Goal: Task Accomplishment & Management: Understand process/instructions

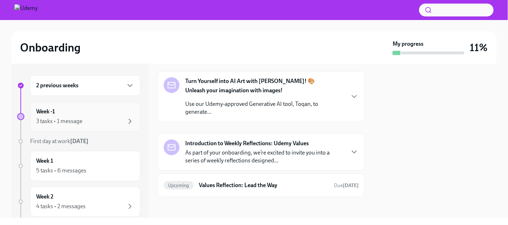
click at [99, 120] on div "3 tasks • 1 message" at bounding box center [85, 121] width 98 height 9
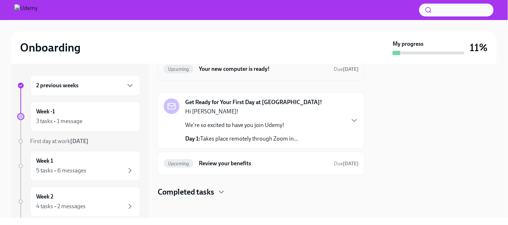
scroll to position [41, 0]
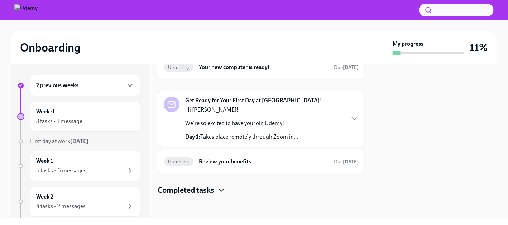
click at [219, 187] on icon "button" at bounding box center [221, 190] width 9 height 9
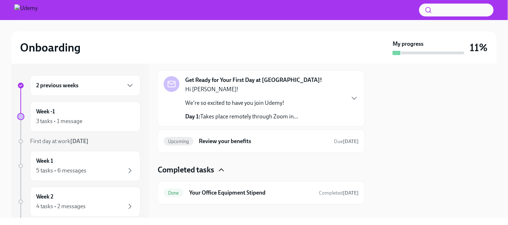
scroll to position [70, 0]
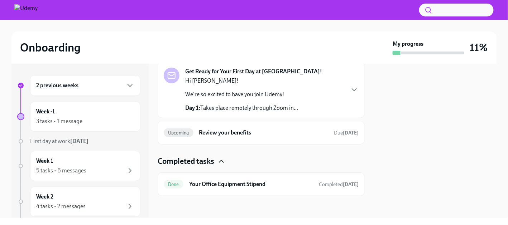
click at [220, 159] on icon "button" at bounding box center [221, 161] width 9 height 9
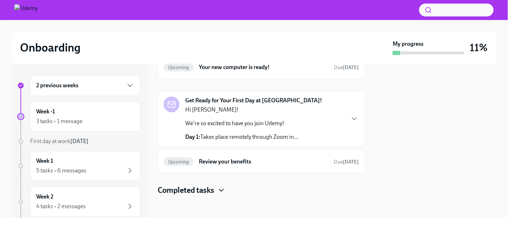
click at [93, 85] on div "2 previous weeks" at bounding box center [85, 85] width 98 height 9
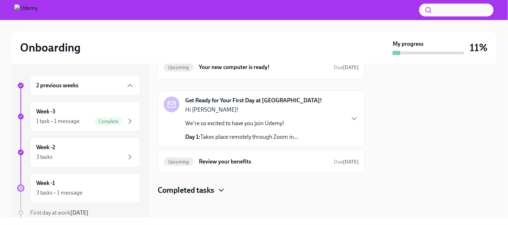
click at [93, 85] on div "2 previous weeks" at bounding box center [85, 85] width 98 height 9
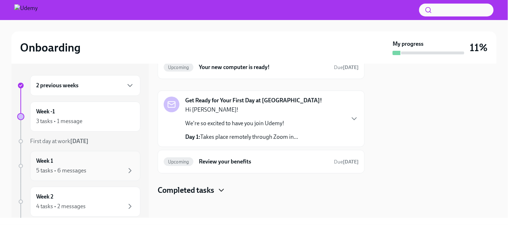
click at [83, 165] on div "Week 1 5 tasks • 6 messages" at bounding box center [85, 166] width 98 height 18
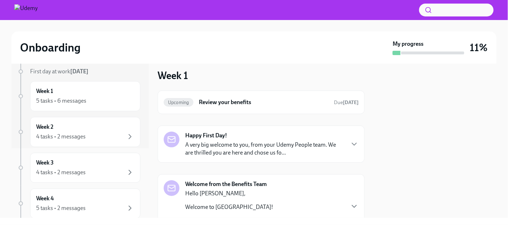
scroll to position [72, 0]
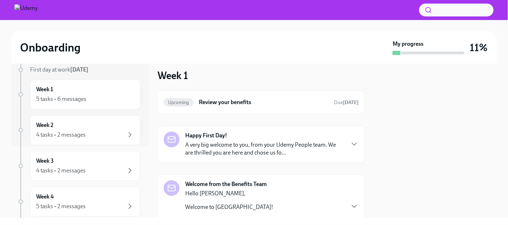
click at [209, 138] on strong "Happy First Day!" at bounding box center [206, 136] width 42 height 8
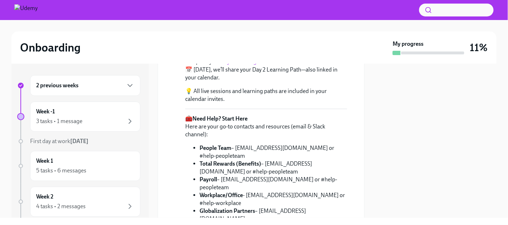
scroll to position [251, 0]
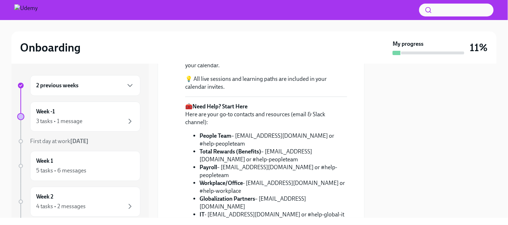
click at [254, 53] on link "Day 1 Learning Path." at bounding box center [245, 49] width 50 height 7
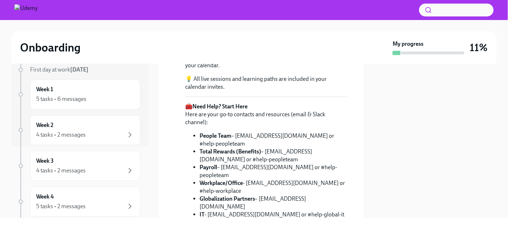
scroll to position [0, 0]
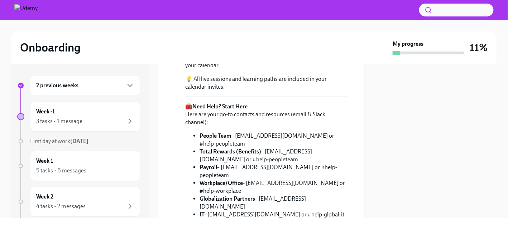
click at [19, 9] on img at bounding box center [25, 9] width 23 height 11
click at [68, 173] on div "5 tasks • 6 messages" at bounding box center [61, 171] width 50 height 8
click at [50, 162] on h6 "Week 1" at bounding box center [44, 161] width 17 height 8
click at [128, 121] on icon "button" at bounding box center [130, 121] width 9 height 9
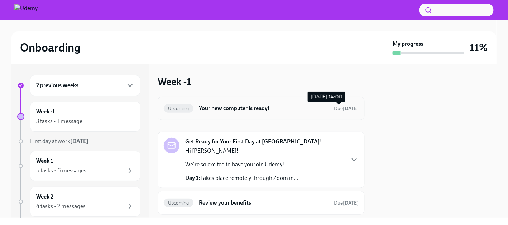
click at [343, 109] on strong "[DATE]" at bounding box center [351, 109] width 16 height 6
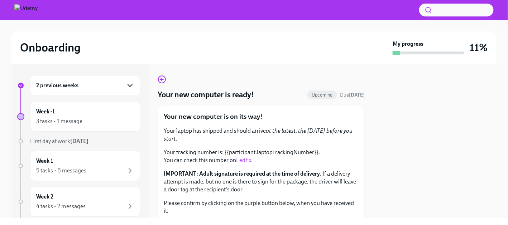
click at [126, 88] on icon "button" at bounding box center [130, 85] width 9 height 9
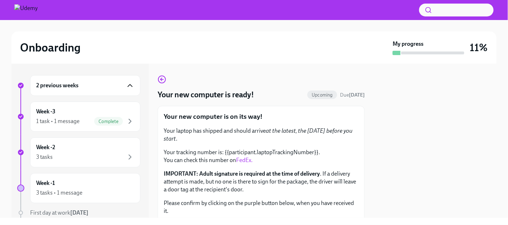
click at [126, 88] on icon "button" at bounding box center [130, 85] width 9 height 9
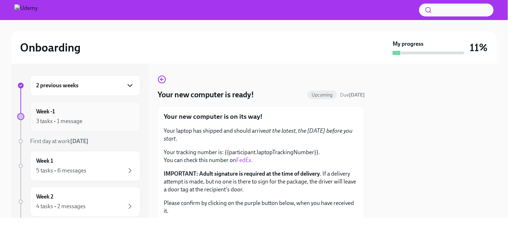
click at [115, 110] on div "Week -1 3 tasks • 1 message" at bounding box center [85, 117] width 98 height 18
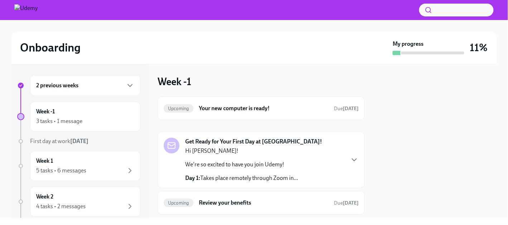
click at [129, 84] on div "2 previous weeks" at bounding box center [85, 85] width 110 height 21
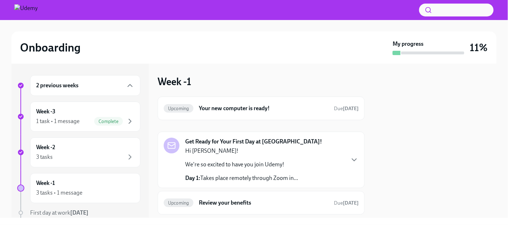
click at [129, 84] on div "2 previous weeks" at bounding box center [85, 85] width 110 height 21
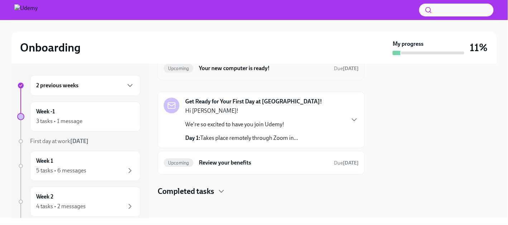
scroll to position [41, 0]
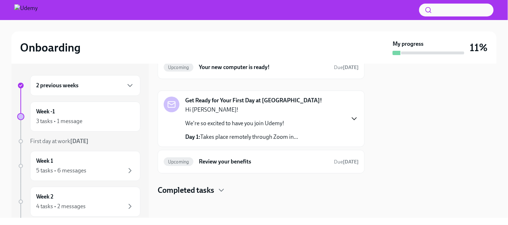
click at [351, 116] on icon "button" at bounding box center [354, 119] width 9 height 9
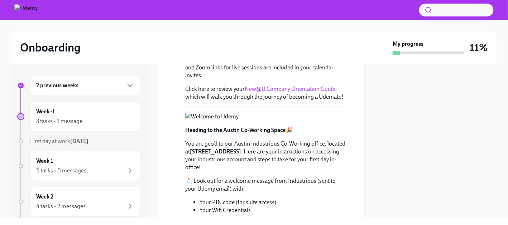
scroll to position [149, 0]
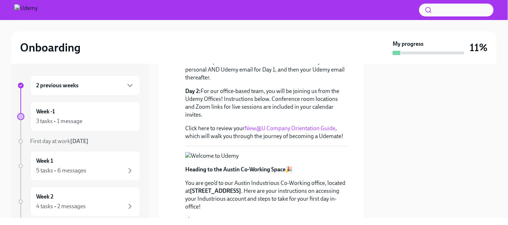
click at [309, 125] on link "New@U Company Orientation Guide" at bounding box center [290, 128] width 91 height 7
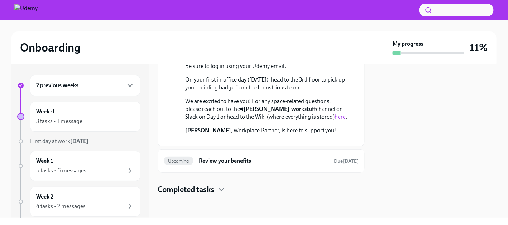
scroll to position [448, 0]
click at [38, 117] on div "3 tasks • 1 message" at bounding box center [85, 121] width 98 height 9
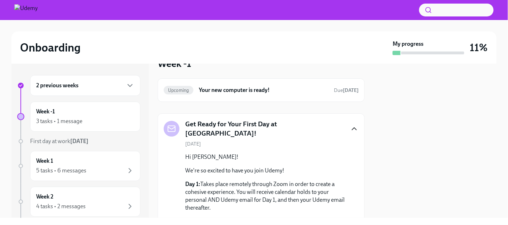
scroll to position [0, 0]
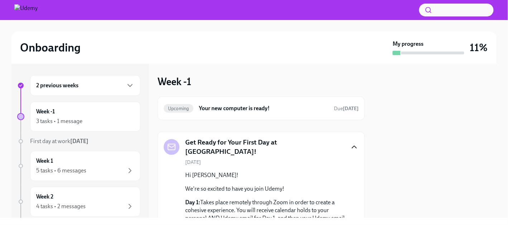
click at [58, 89] on h6 "2 previous weeks" at bounding box center [57, 86] width 42 height 8
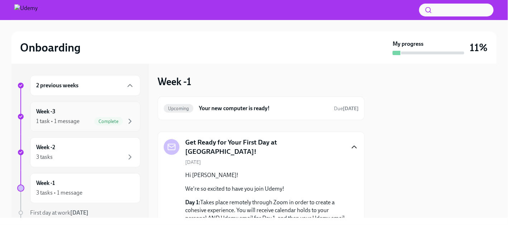
click at [82, 118] on div "1 task • 1 message Complete" at bounding box center [85, 121] width 98 height 9
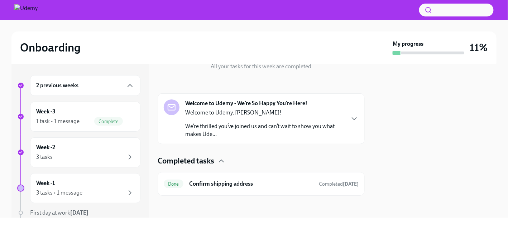
scroll to position [53, 0]
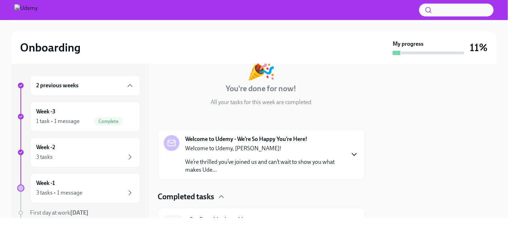
click at [352, 155] on icon "button" at bounding box center [354, 155] width 4 height 2
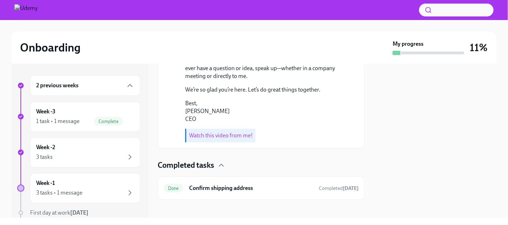
scroll to position [359, 0]
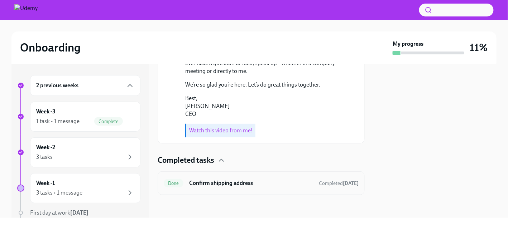
click at [233, 184] on h6 "Confirm shipping address" at bounding box center [251, 183] width 124 height 8
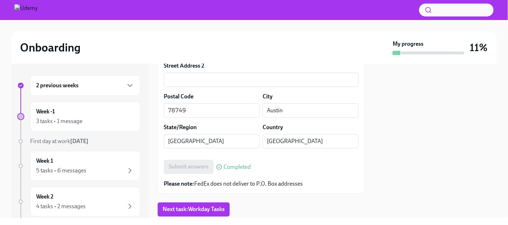
scroll to position [361, 0]
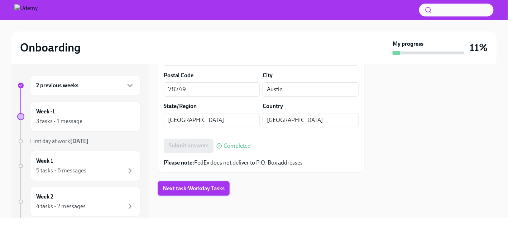
click at [208, 193] on button "Next task : Workday Tasks" at bounding box center [194, 189] width 72 height 14
